Goal: Information Seeking & Learning: Understand process/instructions

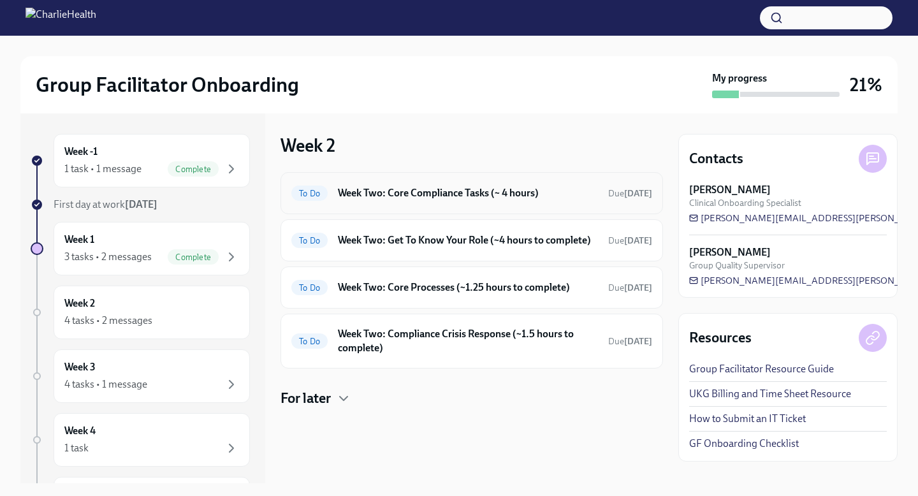
click at [572, 194] on h6 "Week Two: Core Compliance Tasks (~ 4 hours)" at bounding box center [468, 193] width 260 height 14
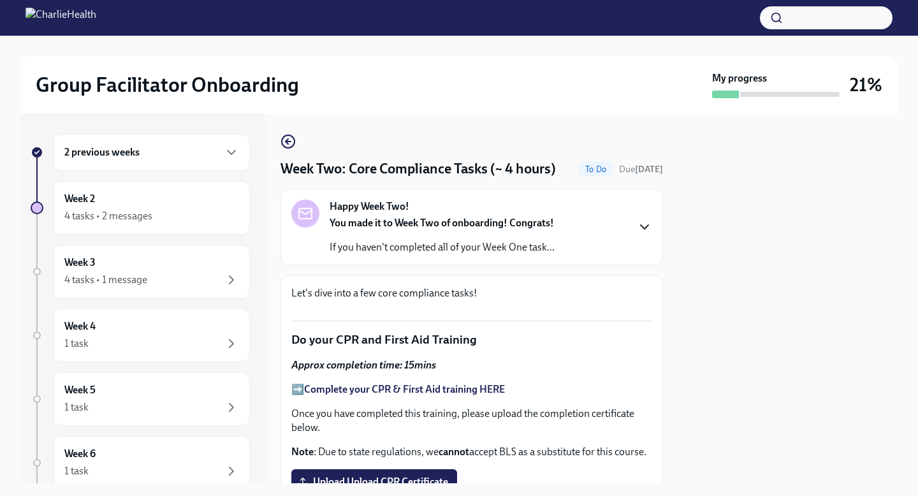
click at [648, 223] on icon "button" at bounding box center [644, 226] width 15 height 15
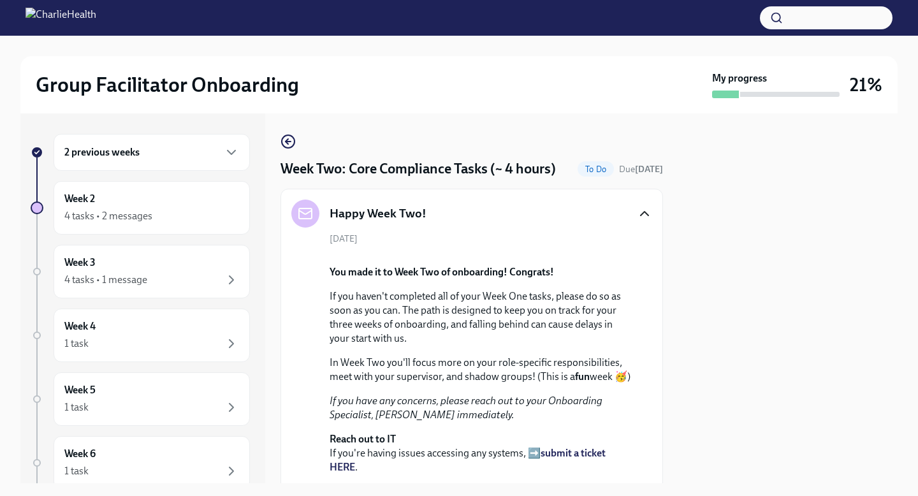
click at [646, 213] on icon "button" at bounding box center [644, 213] width 15 height 15
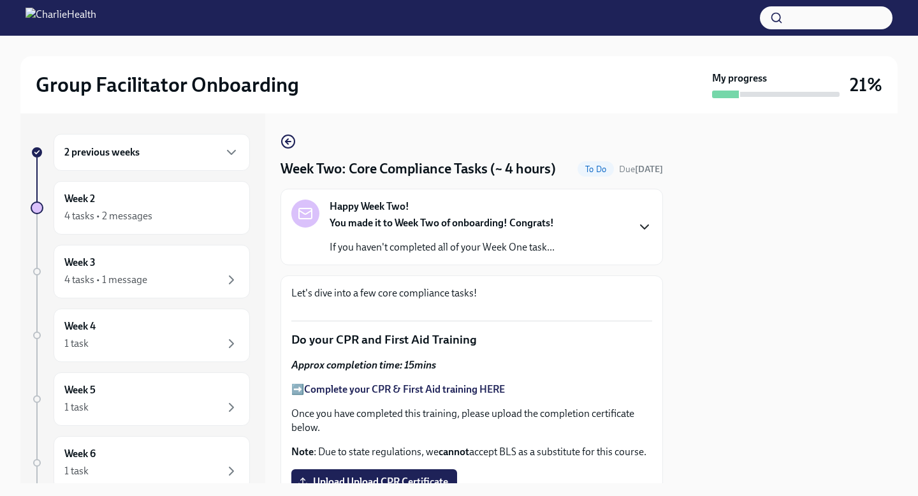
click at [643, 231] on icon "button" at bounding box center [644, 226] width 15 height 15
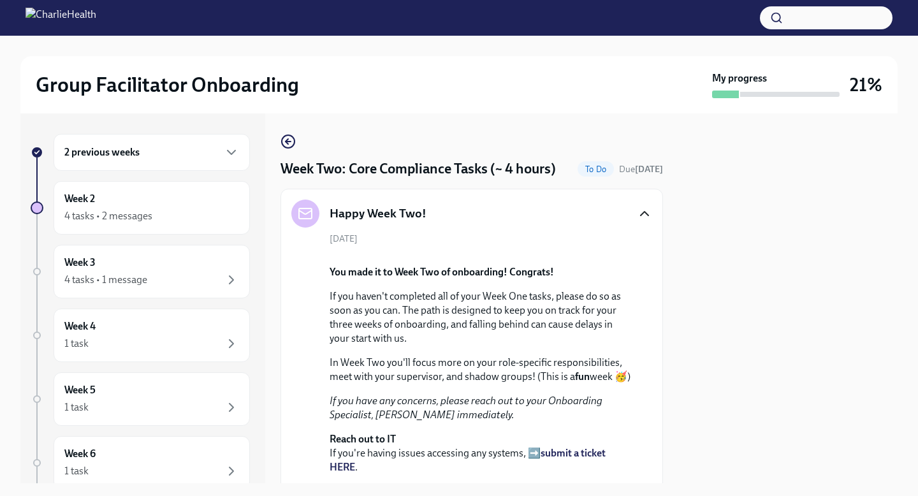
click at [642, 209] on icon "button" at bounding box center [644, 213] width 15 height 15
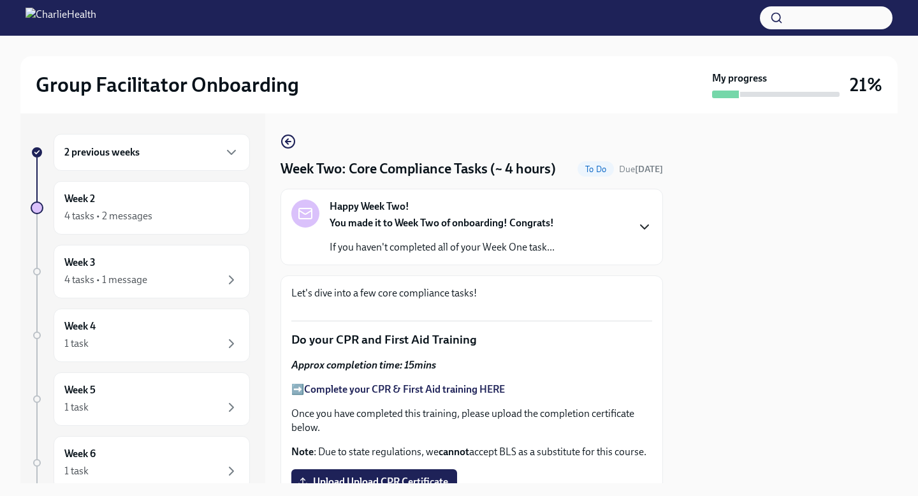
click at [646, 226] on icon "button" at bounding box center [644, 226] width 15 height 15
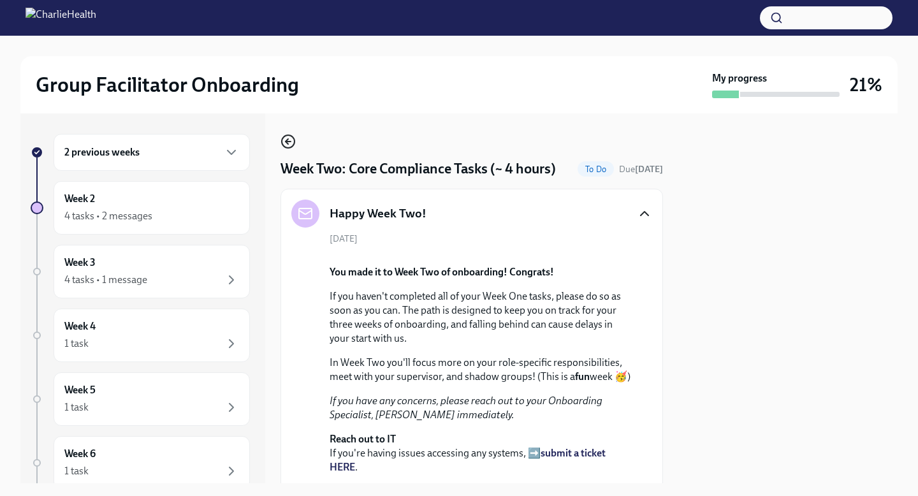
click at [284, 136] on icon "button" at bounding box center [287, 141] width 15 height 15
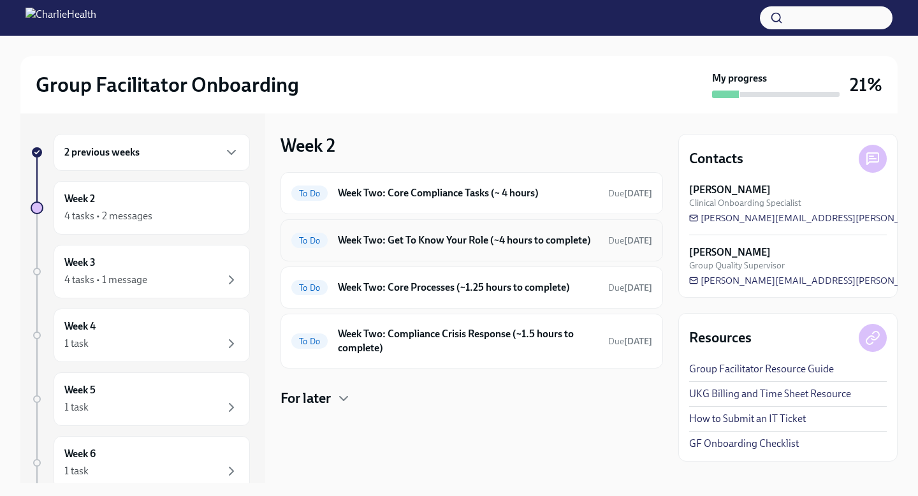
click at [487, 247] on h6 "Week Two: Get To Know Your Role (~4 hours to complete)" at bounding box center [468, 240] width 260 height 14
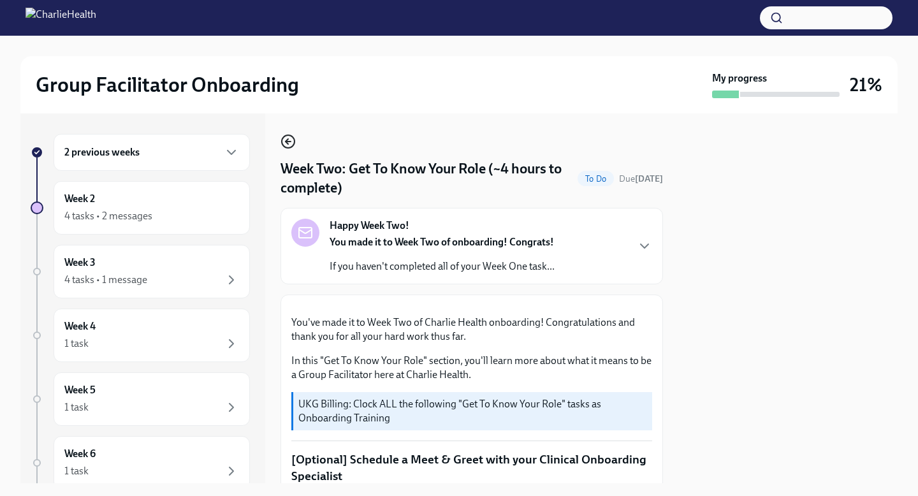
click at [286, 142] on icon "button" at bounding box center [287, 141] width 3 height 5
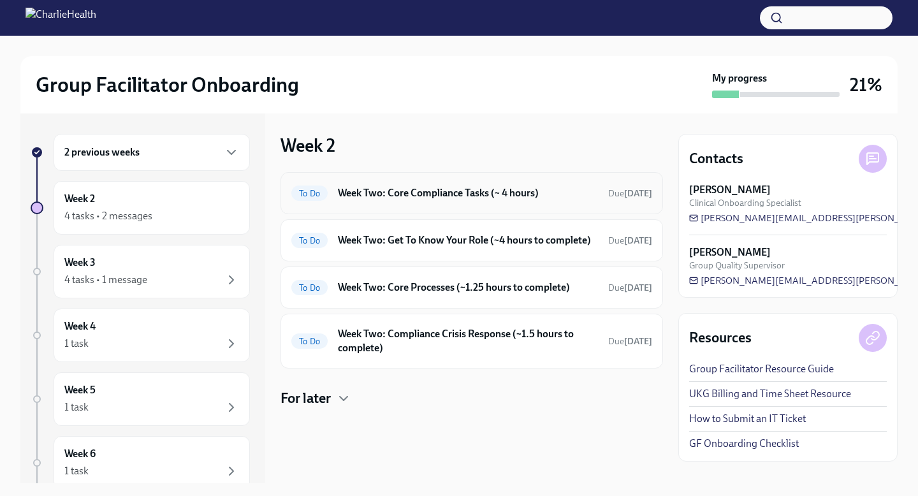
click at [533, 198] on h6 "Week Two: Core Compliance Tasks (~ 4 hours)" at bounding box center [468, 193] width 260 height 14
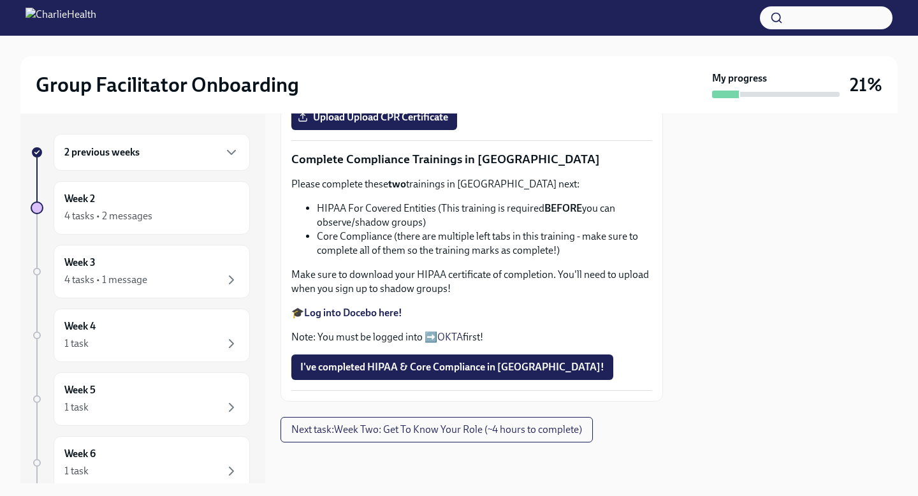
scroll to position [726, 0]
click at [361, 312] on strong "Log into Docebo here!" at bounding box center [353, 313] width 98 height 12
